Goal: Task Accomplishment & Management: Complete application form

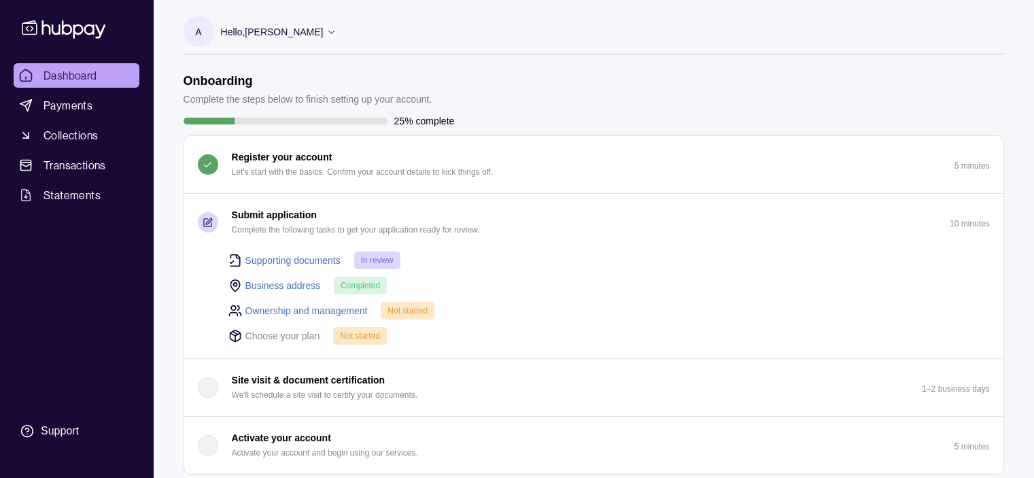
click at [405, 307] on span "Not started" at bounding box center [408, 311] width 40 height 10
click at [329, 306] on link "Ownership and management" at bounding box center [306, 310] width 122 height 15
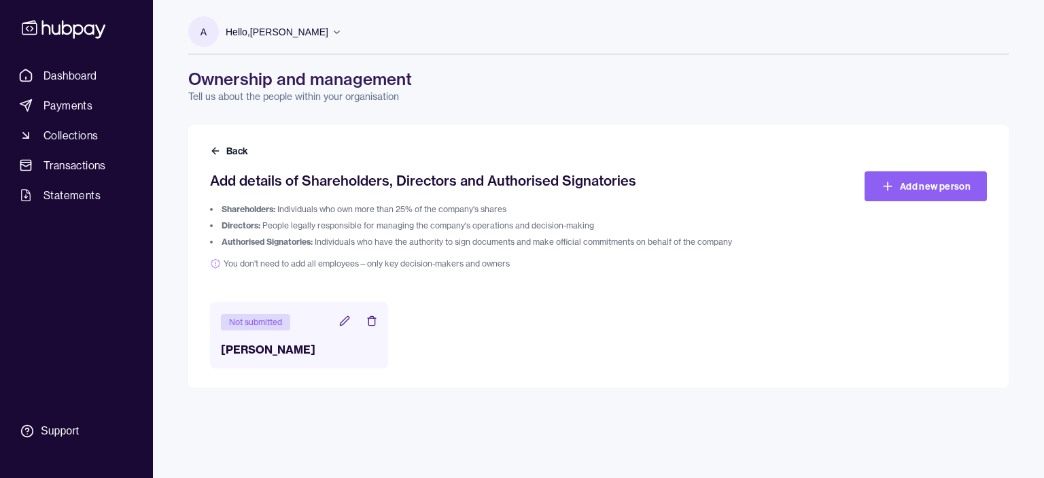
click at [343, 315] on icon at bounding box center [344, 320] width 11 height 11
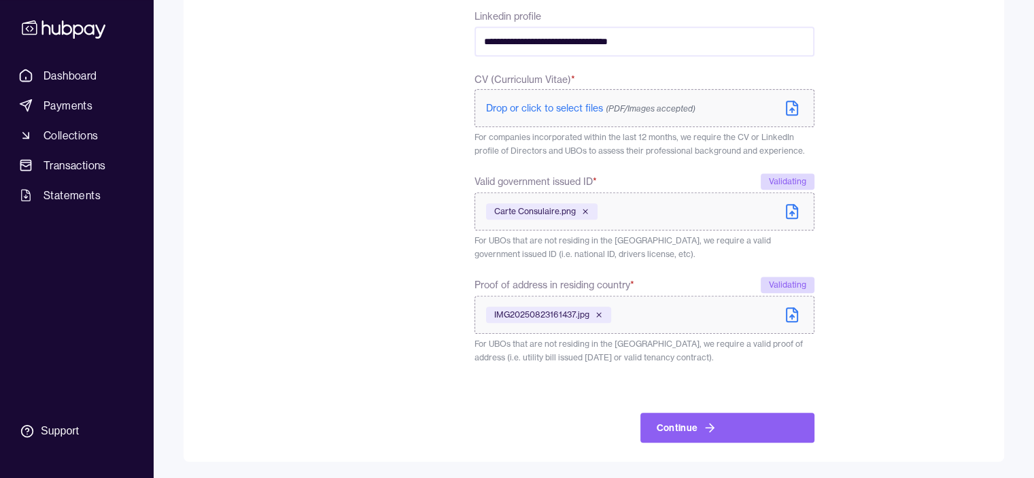
scroll to position [674, 0]
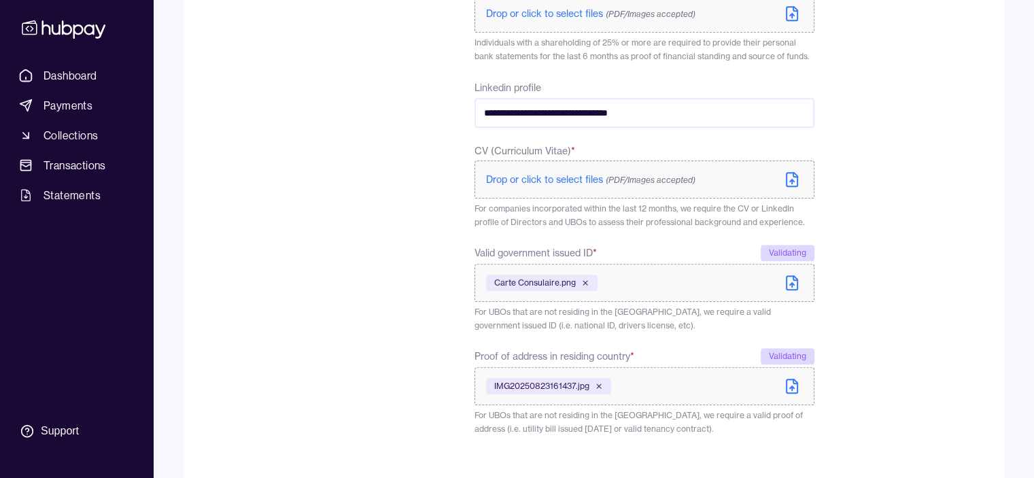
click at [779, 171] on label "Drop or click to select files (PDF/Images accepted)" at bounding box center [644, 179] width 339 height 38
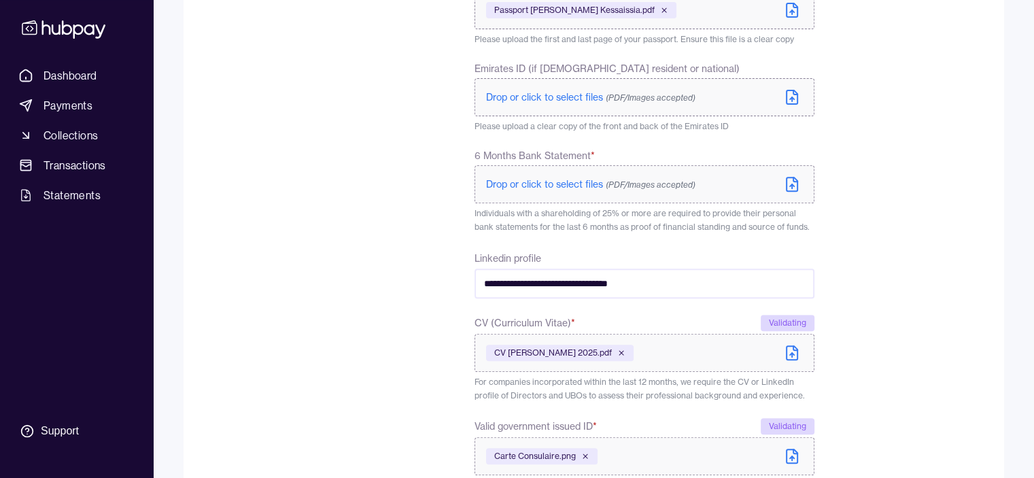
scroll to position [498, 0]
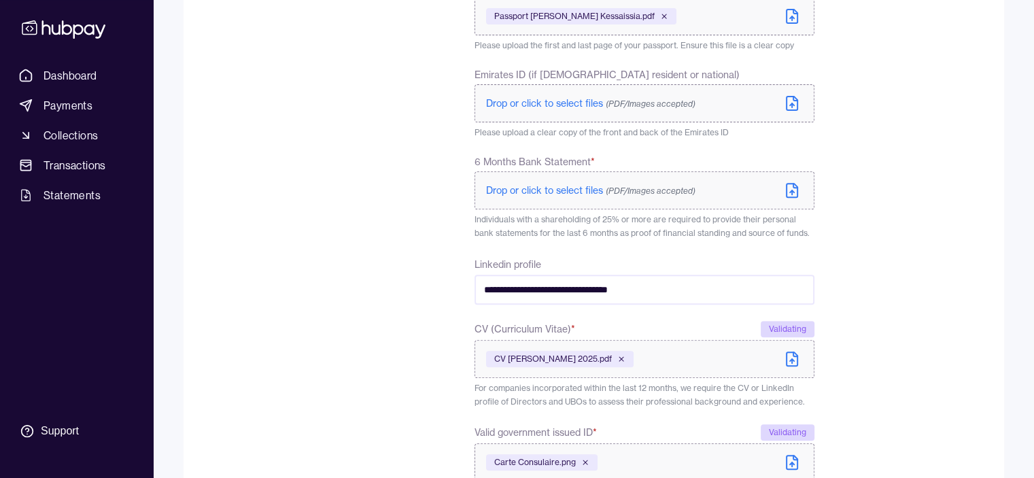
click at [731, 182] on label "Drop or click to select files (PDF/Images accepted)" at bounding box center [644, 190] width 339 height 38
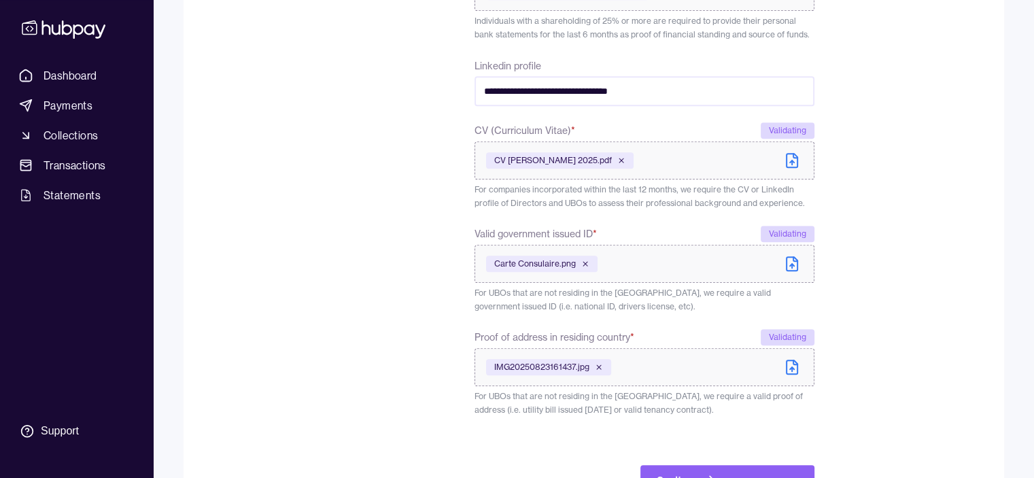
scroll to position [751, 0]
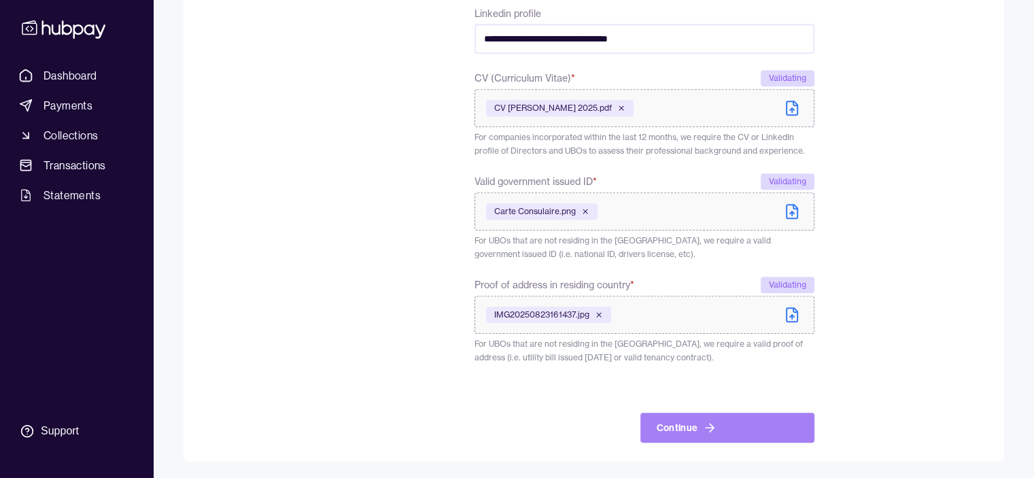
click at [672, 431] on button "Continue" at bounding box center [727, 428] width 174 height 30
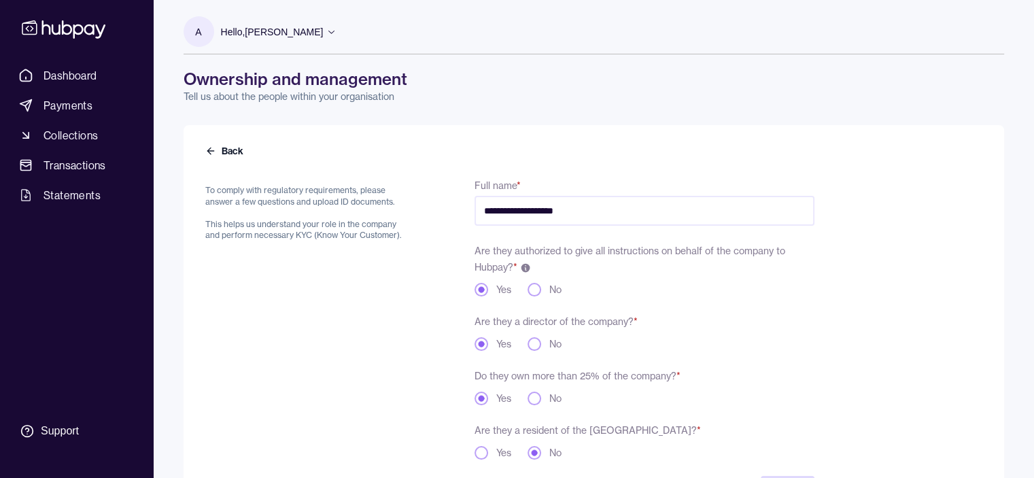
scroll to position [781, 0]
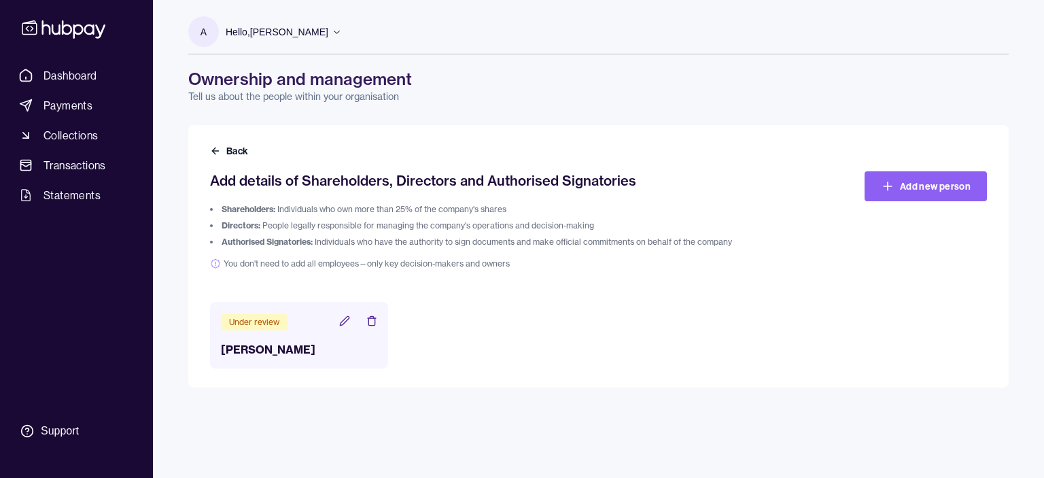
click at [208, 154] on div "Back Add details of Shareholders, Directors and Authorised Signatories Sharehol…" at bounding box center [598, 256] width 821 height 262
click at [228, 148] on button "Back" at bounding box center [230, 151] width 41 height 14
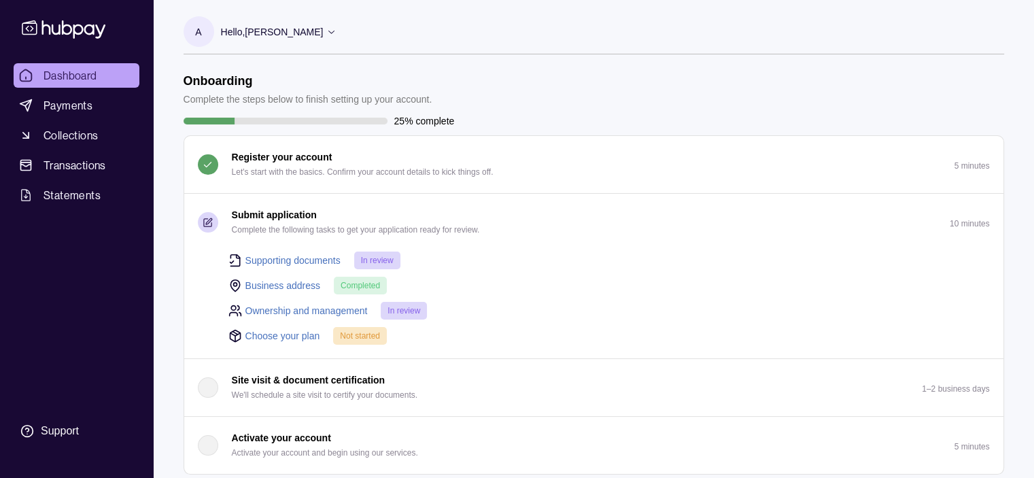
click at [305, 334] on link "Choose your plan" at bounding box center [282, 335] width 75 height 15
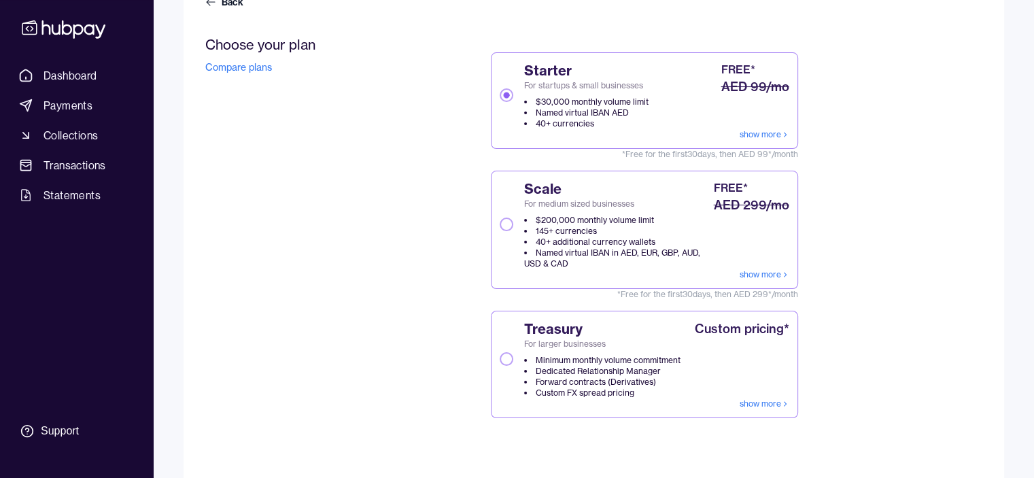
scroll to position [150, 0]
click at [509, 221] on button "Scale For medium sized businesses $200,000 monthly volume limit 145+ currencies…" at bounding box center [507, 223] width 14 height 14
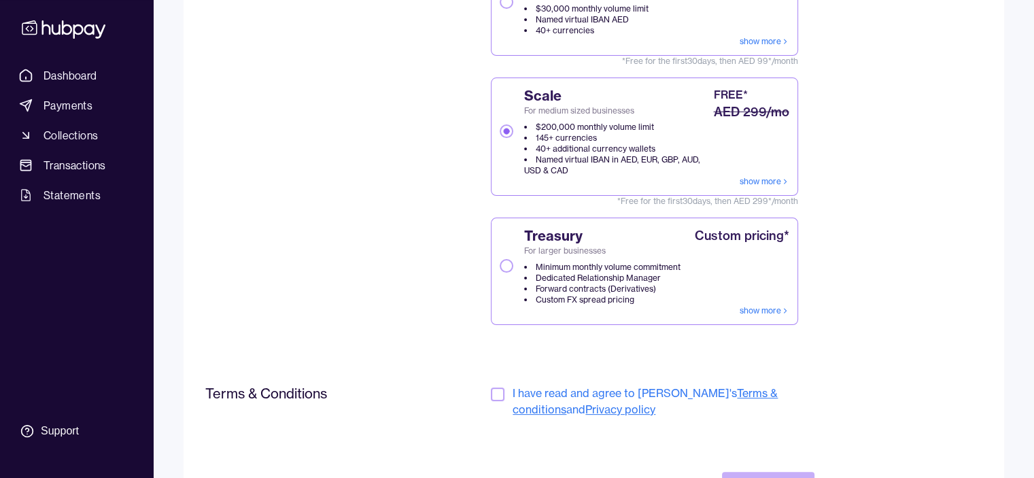
scroll to position [258, 0]
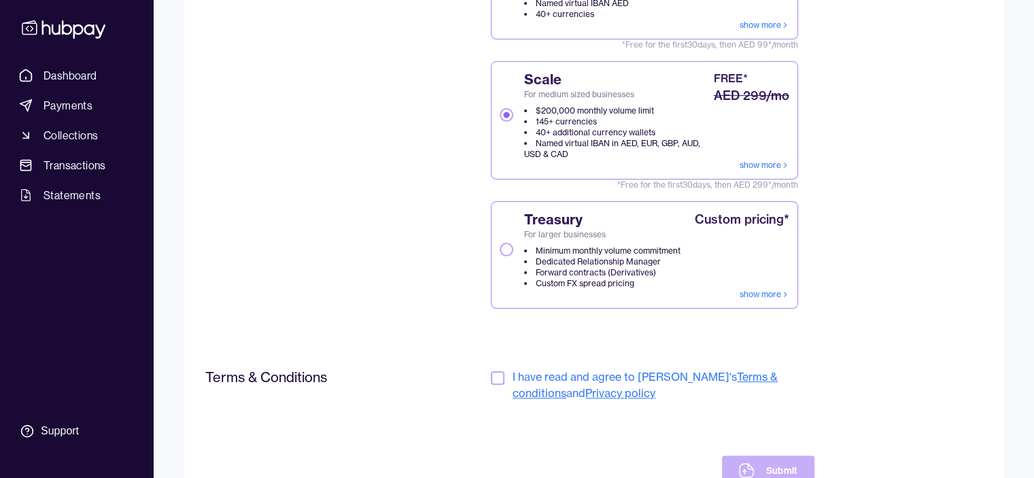
click at [498, 374] on button "button" at bounding box center [498, 378] width 14 height 14
click at [779, 460] on button "Submit" at bounding box center [768, 471] width 92 height 30
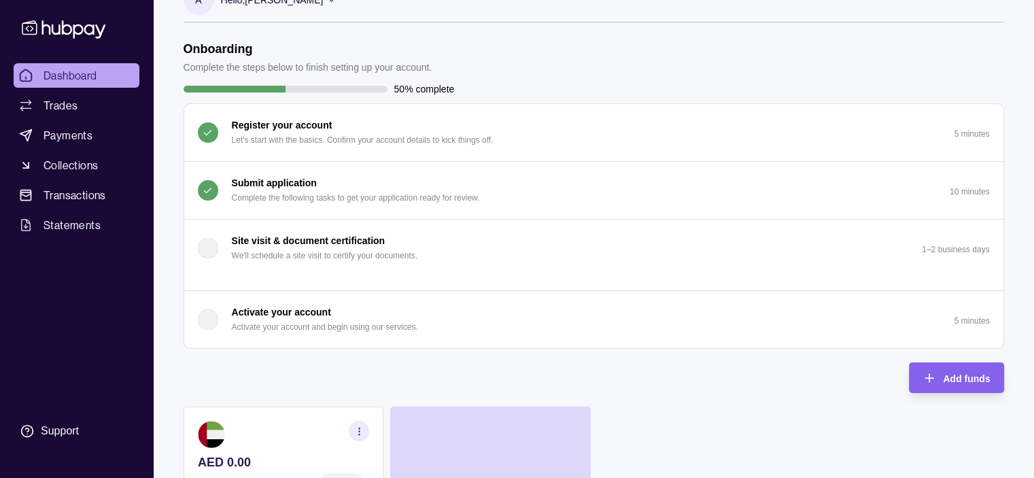
scroll to position [31, 0]
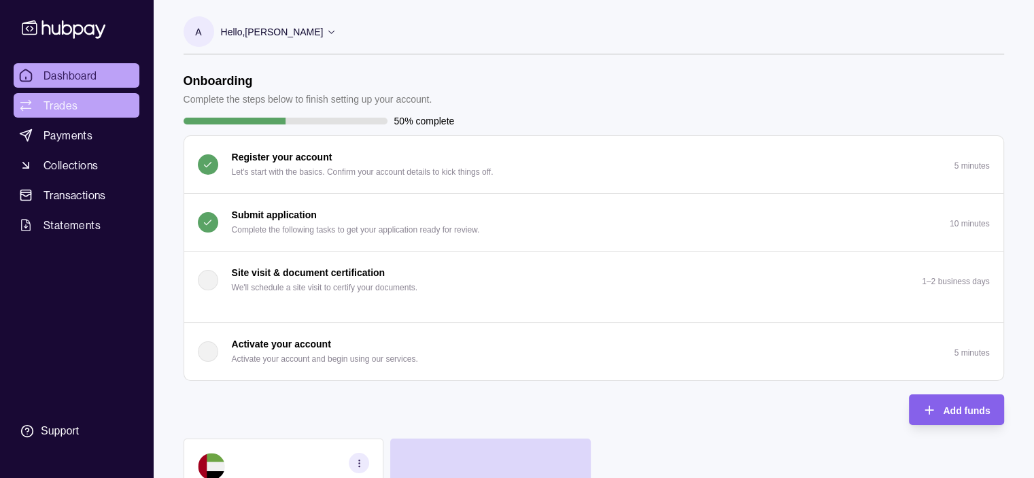
click at [44, 111] on span "Trades" at bounding box center [61, 105] width 34 height 16
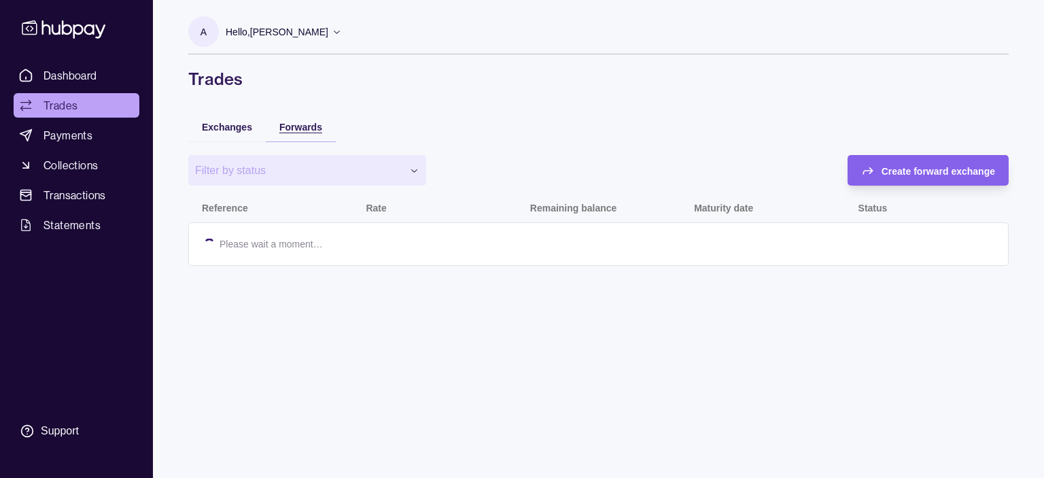
click at [290, 130] on span "Forwards" at bounding box center [300, 127] width 43 height 11
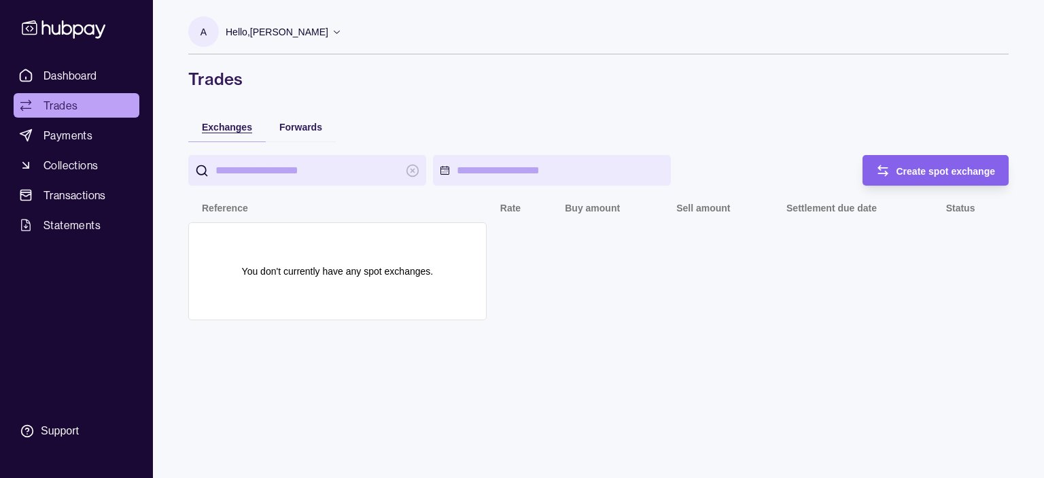
click at [245, 119] on div "Exchanges" at bounding box center [227, 126] width 50 height 16
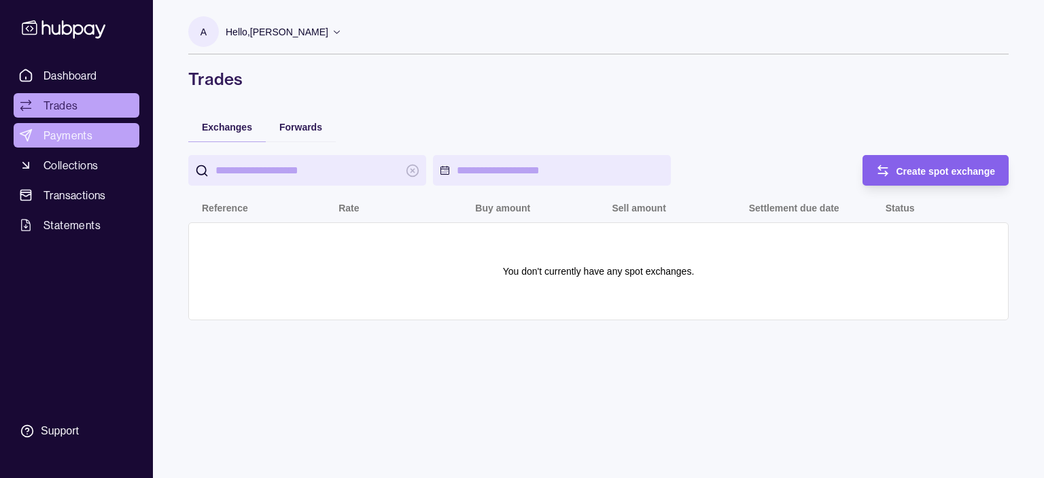
click at [80, 126] on link "Payments" at bounding box center [77, 135] width 126 height 24
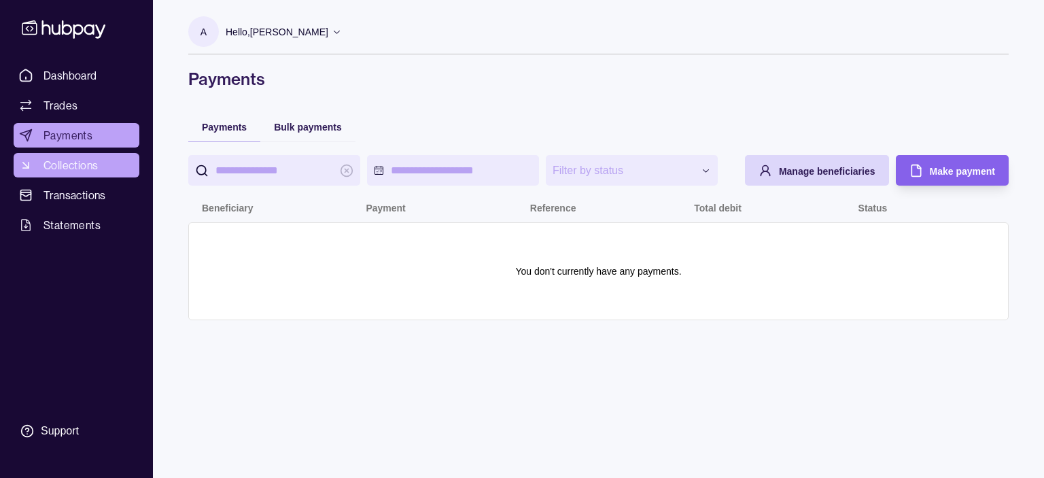
click at [73, 165] on span "Collections" at bounding box center [71, 165] width 54 height 16
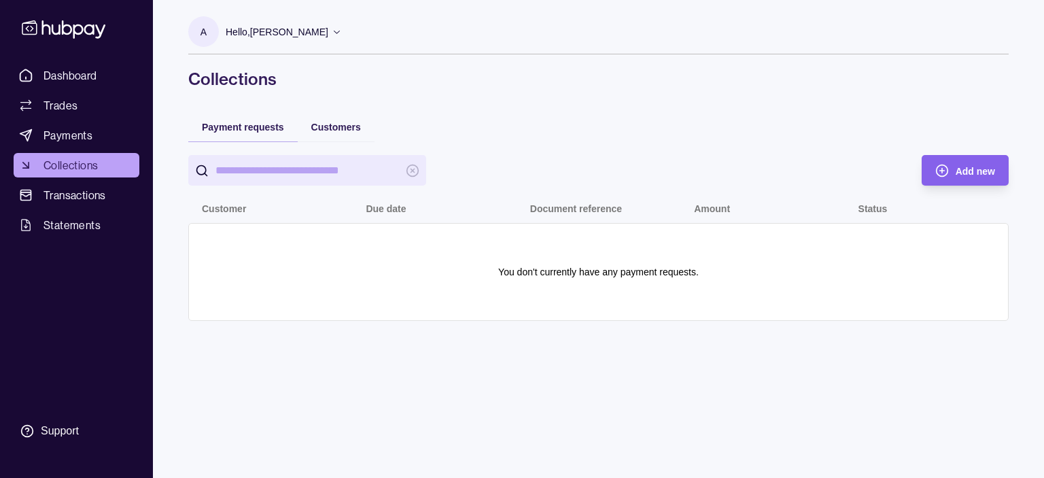
click at [79, 190] on span "Transactions" at bounding box center [75, 195] width 63 height 16
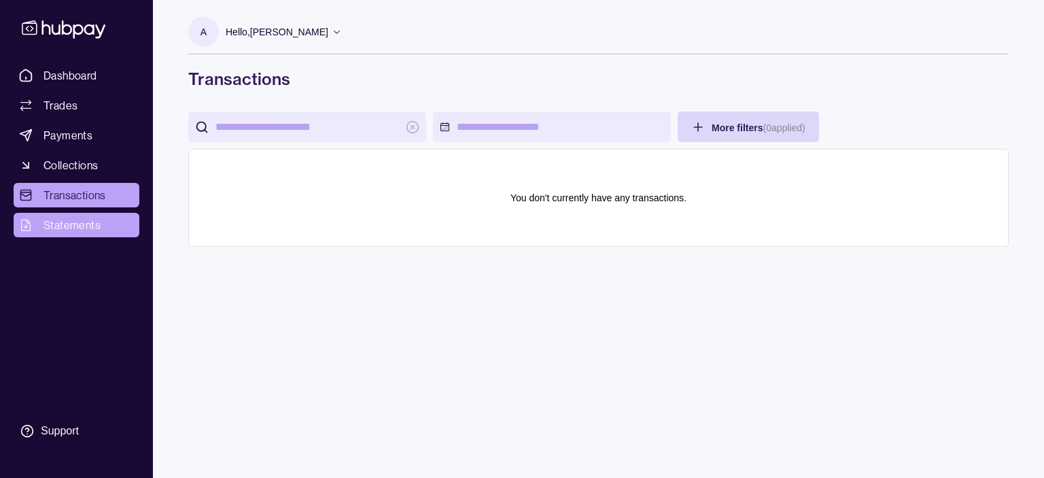
click at [73, 220] on span "Statements" at bounding box center [72, 225] width 57 height 16
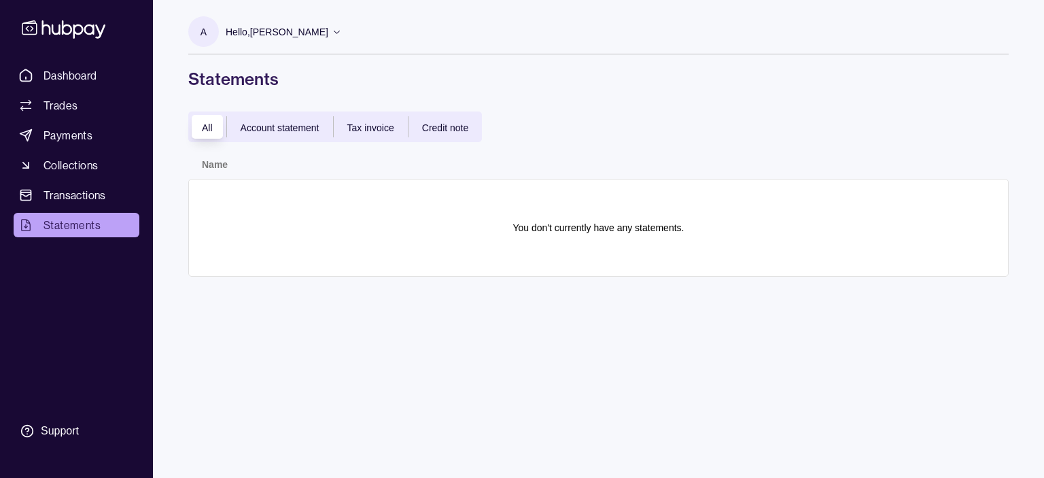
click at [282, 127] on span "Account statement" at bounding box center [280, 127] width 79 height 11
click at [373, 129] on span "Tax invoice" at bounding box center [370, 127] width 47 height 11
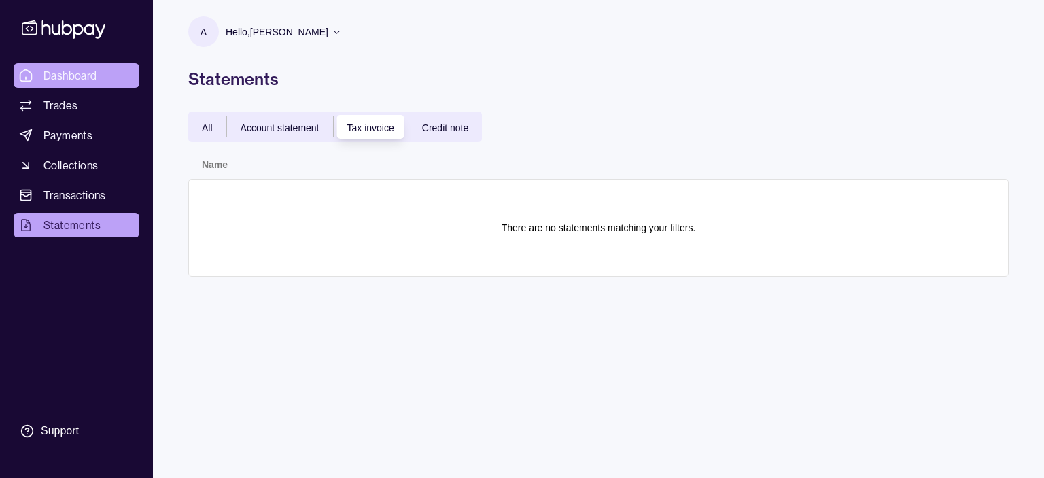
click at [80, 76] on span "Dashboard" at bounding box center [71, 75] width 54 height 16
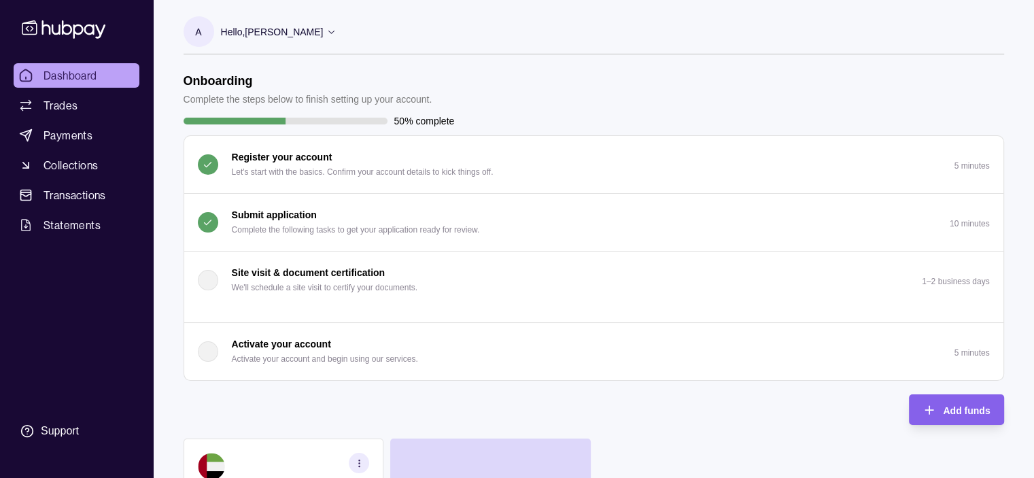
scroll to position [345, 0]
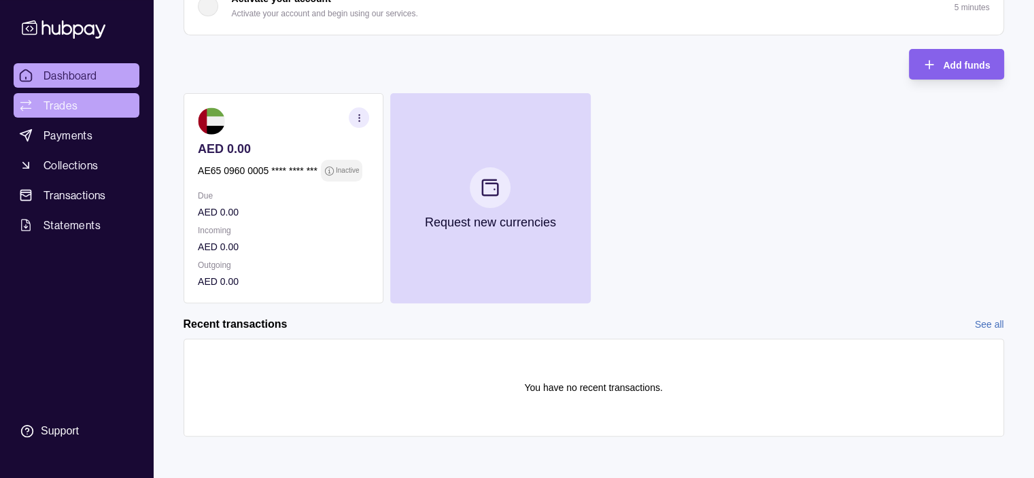
click at [53, 97] on span "Trades" at bounding box center [61, 105] width 34 height 16
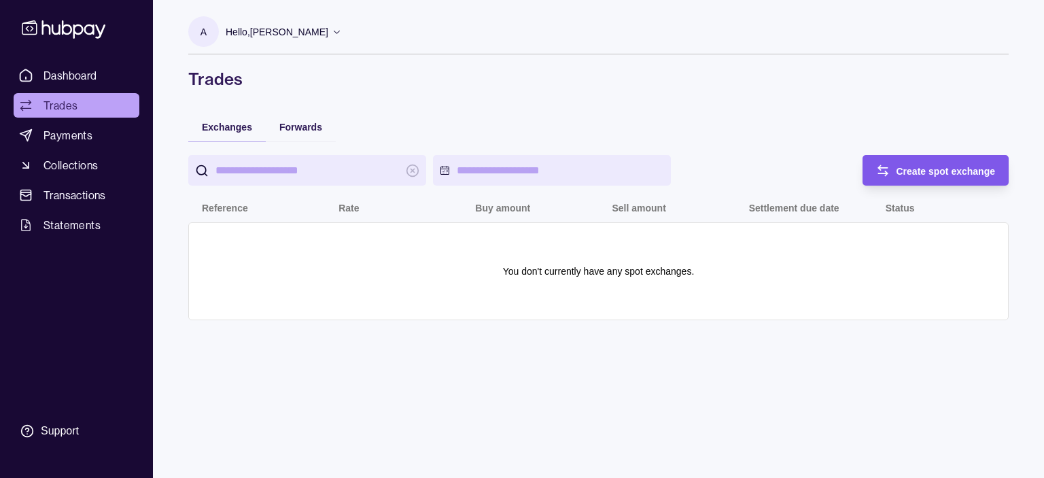
click at [918, 168] on span "Create spot exchange" at bounding box center [946, 171] width 99 height 11
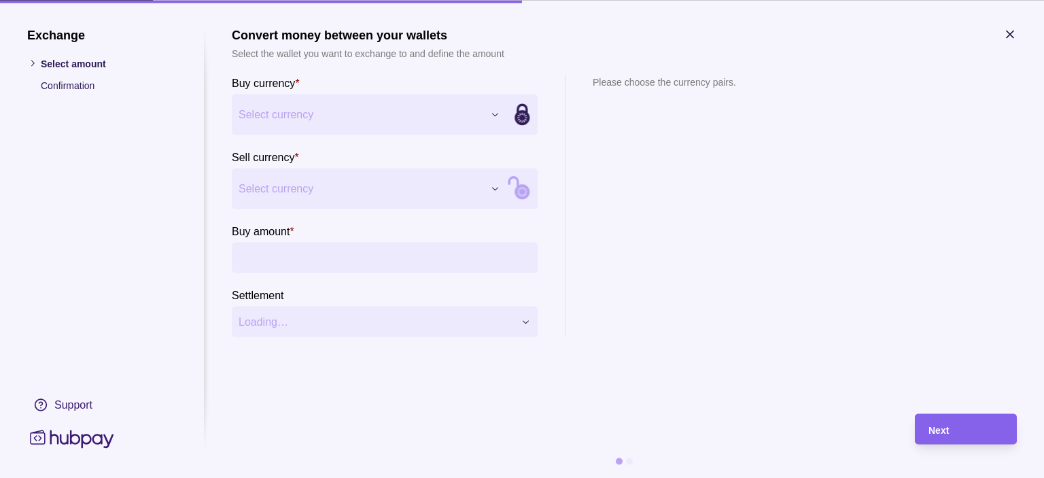
click at [1009, 35] on icon "button" at bounding box center [1010, 34] width 7 height 7
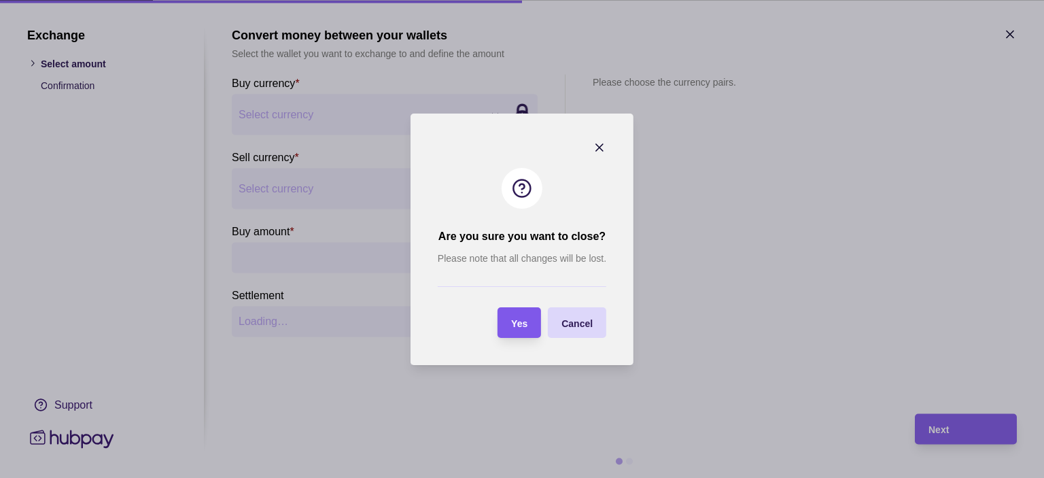
click at [513, 323] on span "Yes" at bounding box center [519, 323] width 16 height 11
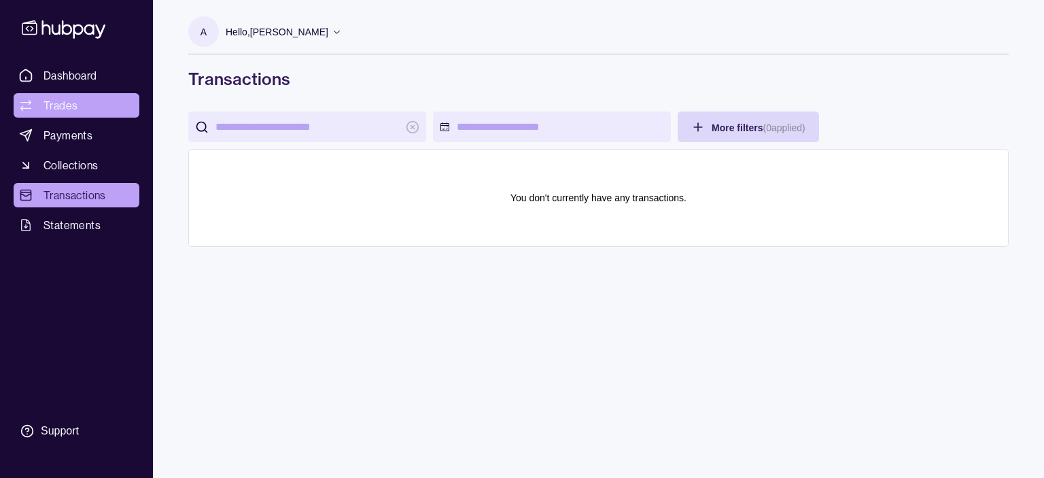
click at [61, 105] on span "Trades" at bounding box center [61, 105] width 34 height 16
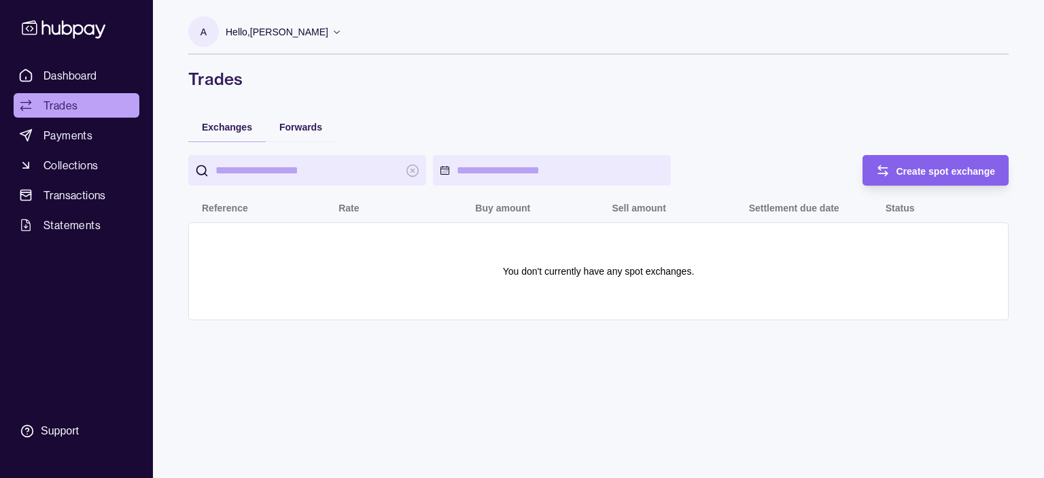
click at [515, 173] on html "Dashboard Trades Payments Collections Transactions Statements Support A Hello, …" at bounding box center [522, 290] width 1044 height 580
drag, startPoint x: 531, startPoint y: 115, endPoint x: 389, endPoint y: 114, distance: 142.1
click at [531, 114] on html "Dashboard Trades Payments Collections Transactions Statements Support A Hello, …" at bounding box center [522, 290] width 1044 height 580
click at [312, 140] on div "Forwards" at bounding box center [301, 127] width 70 height 30
click at [307, 122] on span "Forwards" at bounding box center [300, 127] width 43 height 11
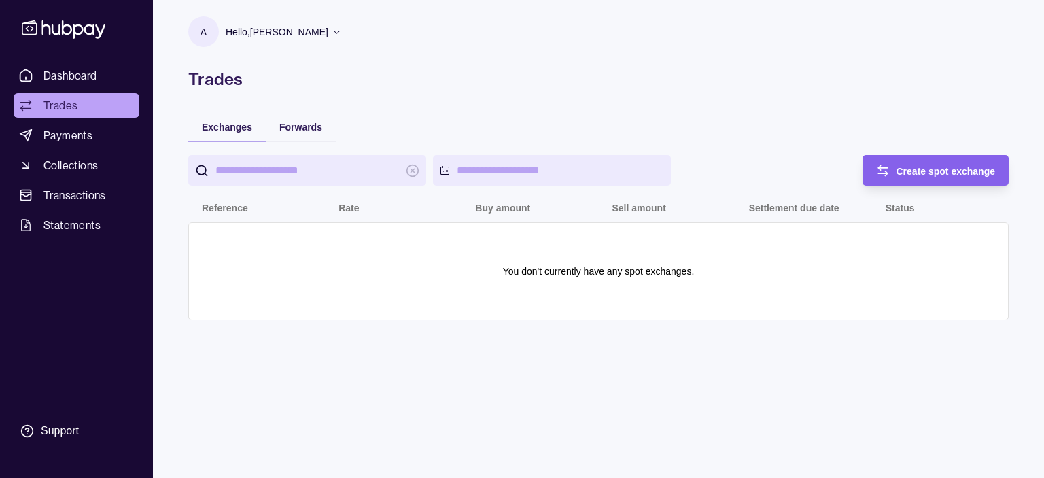
click at [228, 120] on div "Exchanges" at bounding box center [227, 126] width 50 height 16
click at [342, 35] on icon at bounding box center [337, 32] width 10 height 10
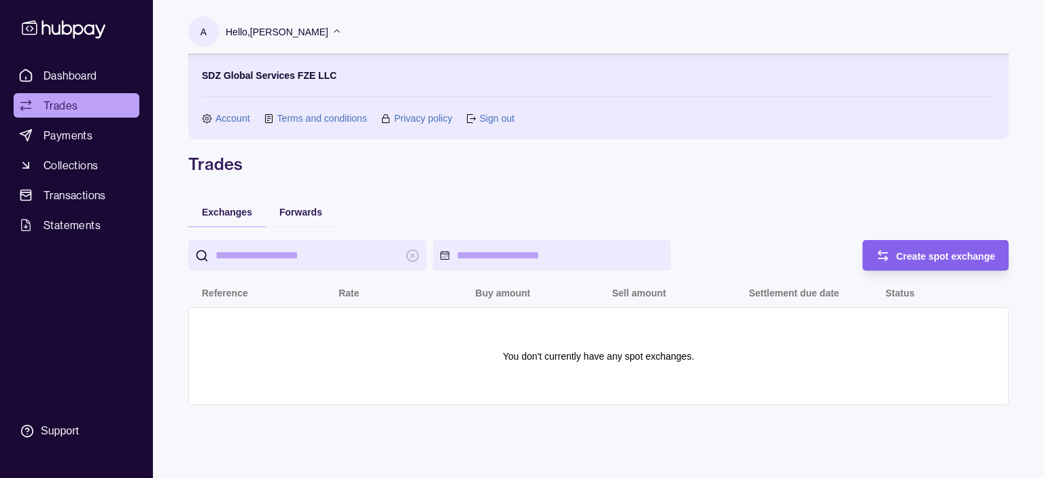
click at [342, 31] on icon at bounding box center [337, 32] width 10 height 10
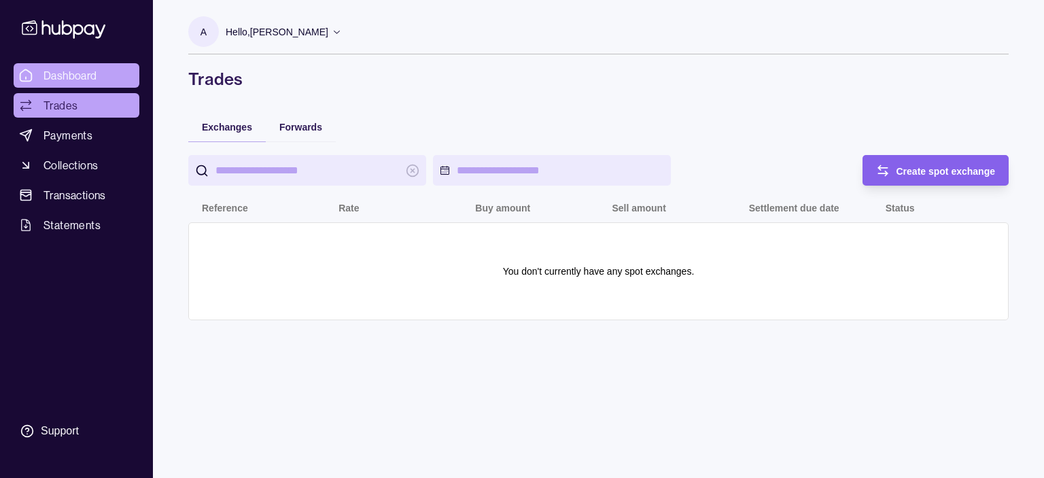
click at [67, 68] on span "Dashboard" at bounding box center [71, 75] width 54 height 16
